Goal: Obtain resource: Download file/media

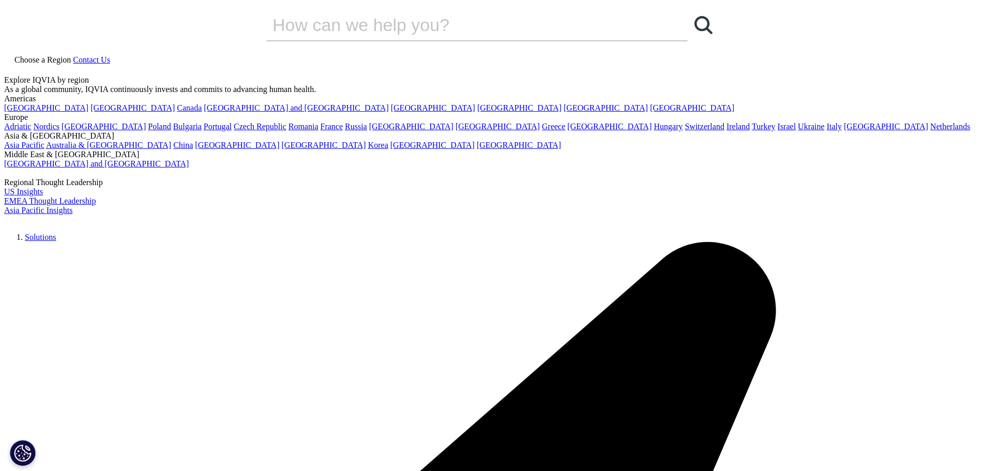
drag, startPoint x: 174, startPoint y: 126, endPoint x: 552, endPoint y: 206, distance: 386.1
copy div "IQVIA Quarterly Pharmaceutical Market Outlook Report"
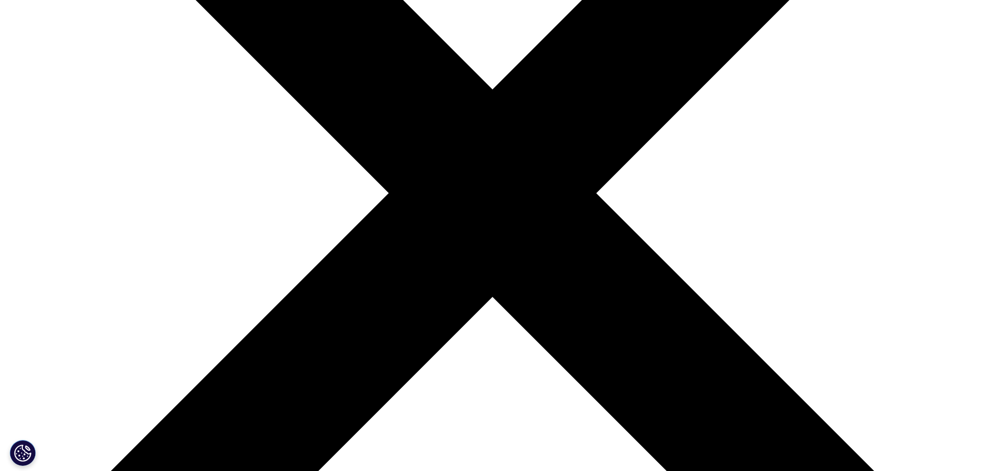
scroll to position [517, 0]
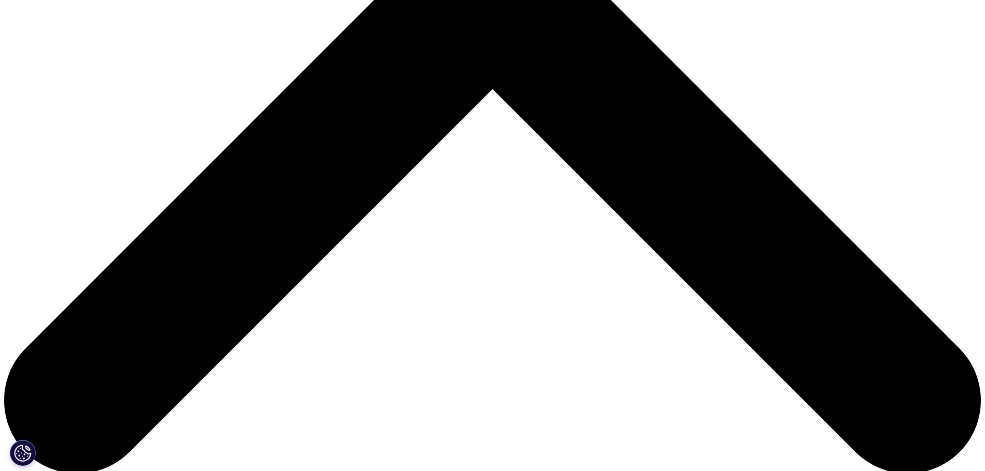
scroll to position [517, 0]
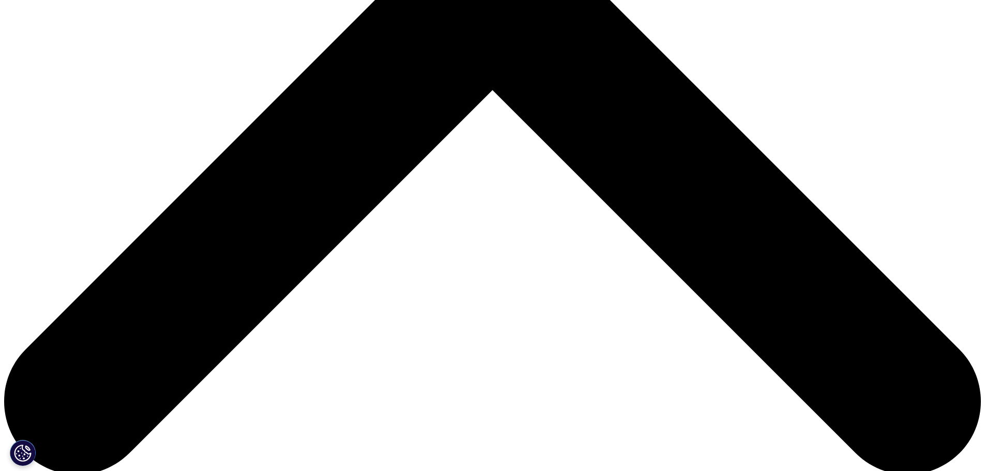
type input "Katherine"
type input "Nicholls"
select select "[GEOGRAPHIC_DATA]"
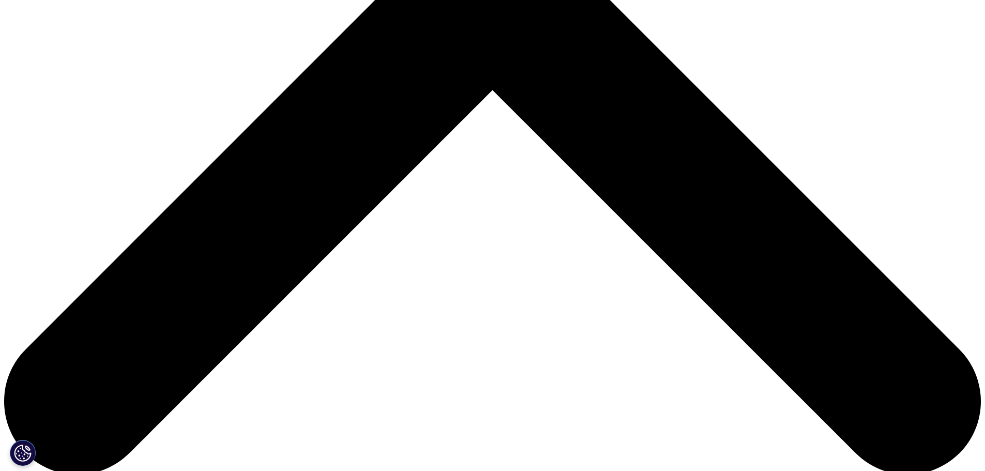
scroll to position [0, 26]
type input "K.NICHOLLS@LEK.COM"
type input "CONSULTANT"
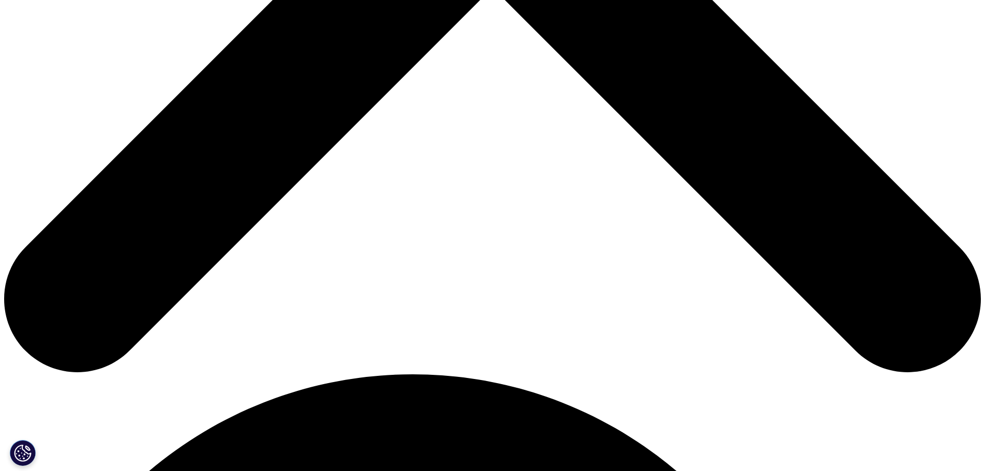
scroll to position [621, 0]
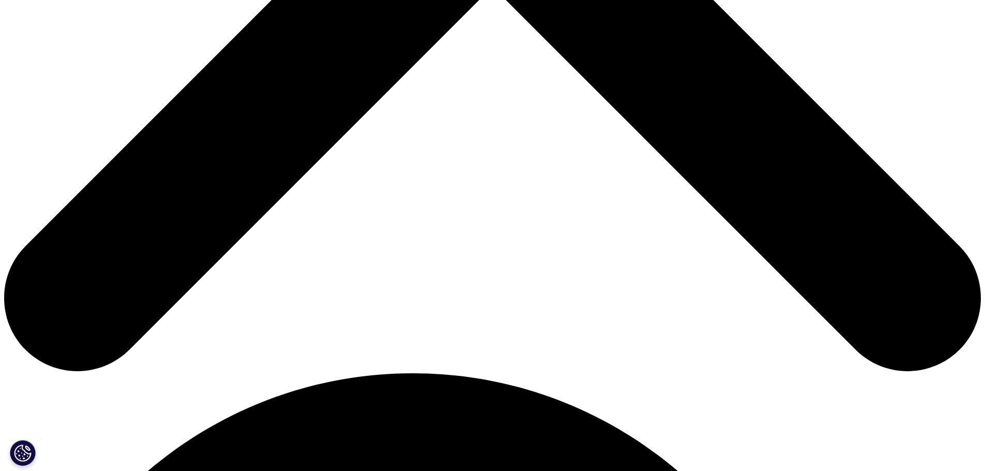
type input "LEK CONSULTING"
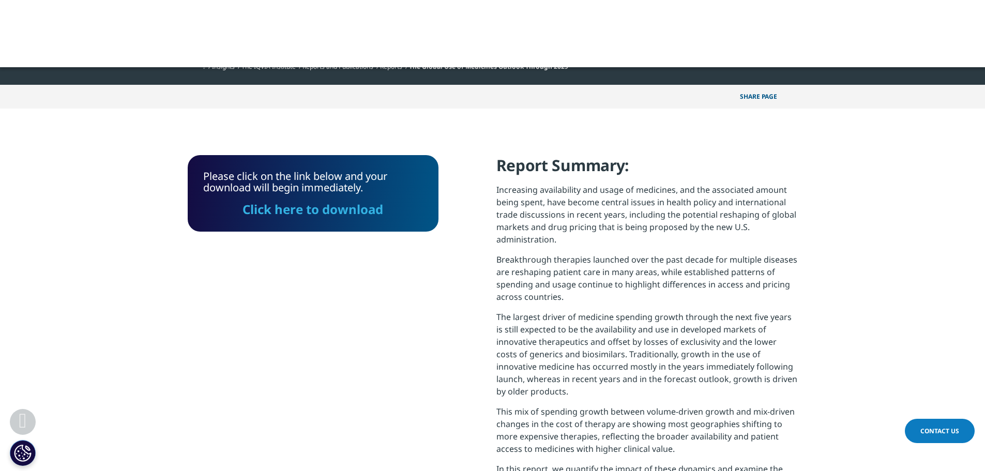
scroll to position [266, 0]
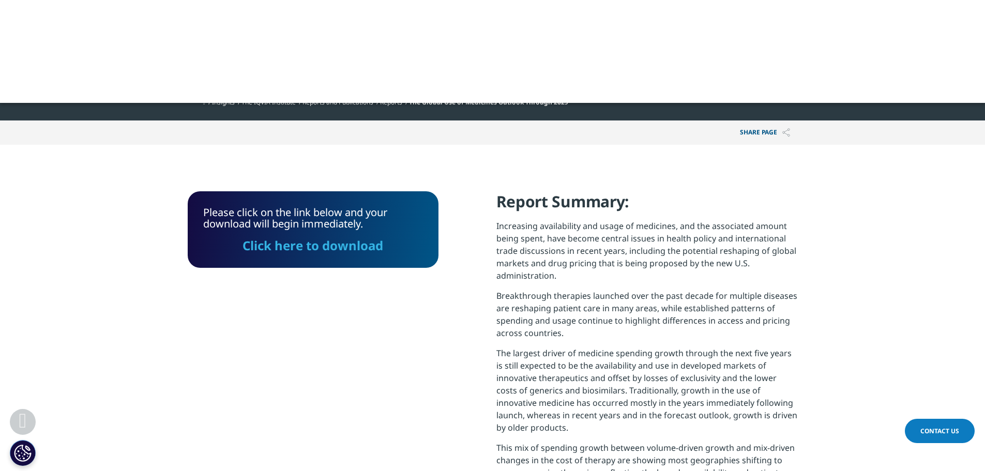
click at [336, 251] on link "Click here to download" at bounding box center [313, 245] width 141 height 17
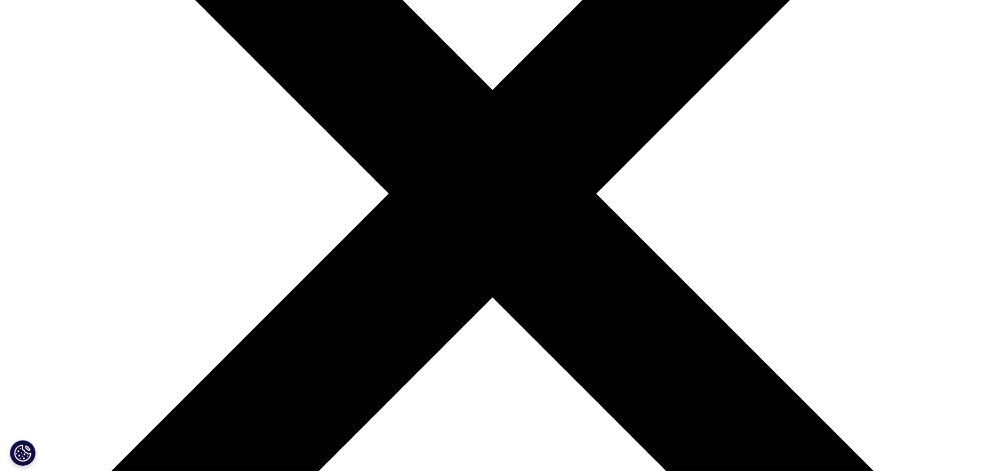
scroll to position [310, 0]
